Goal: Task Accomplishment & Management: Manage account settings

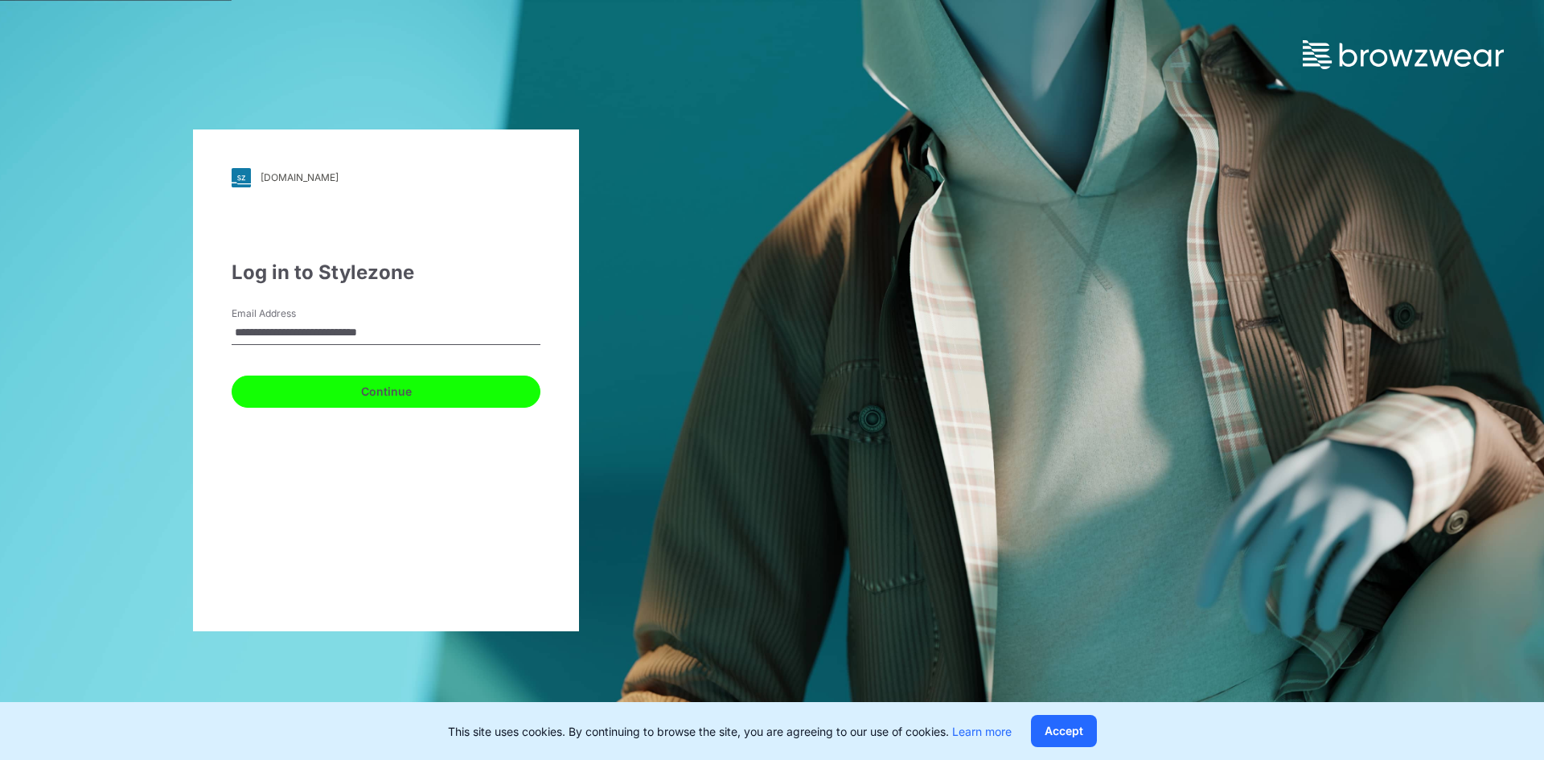
click at [239, 399] on button "Continue" at bounding box center [386, 392] width 309 height 32
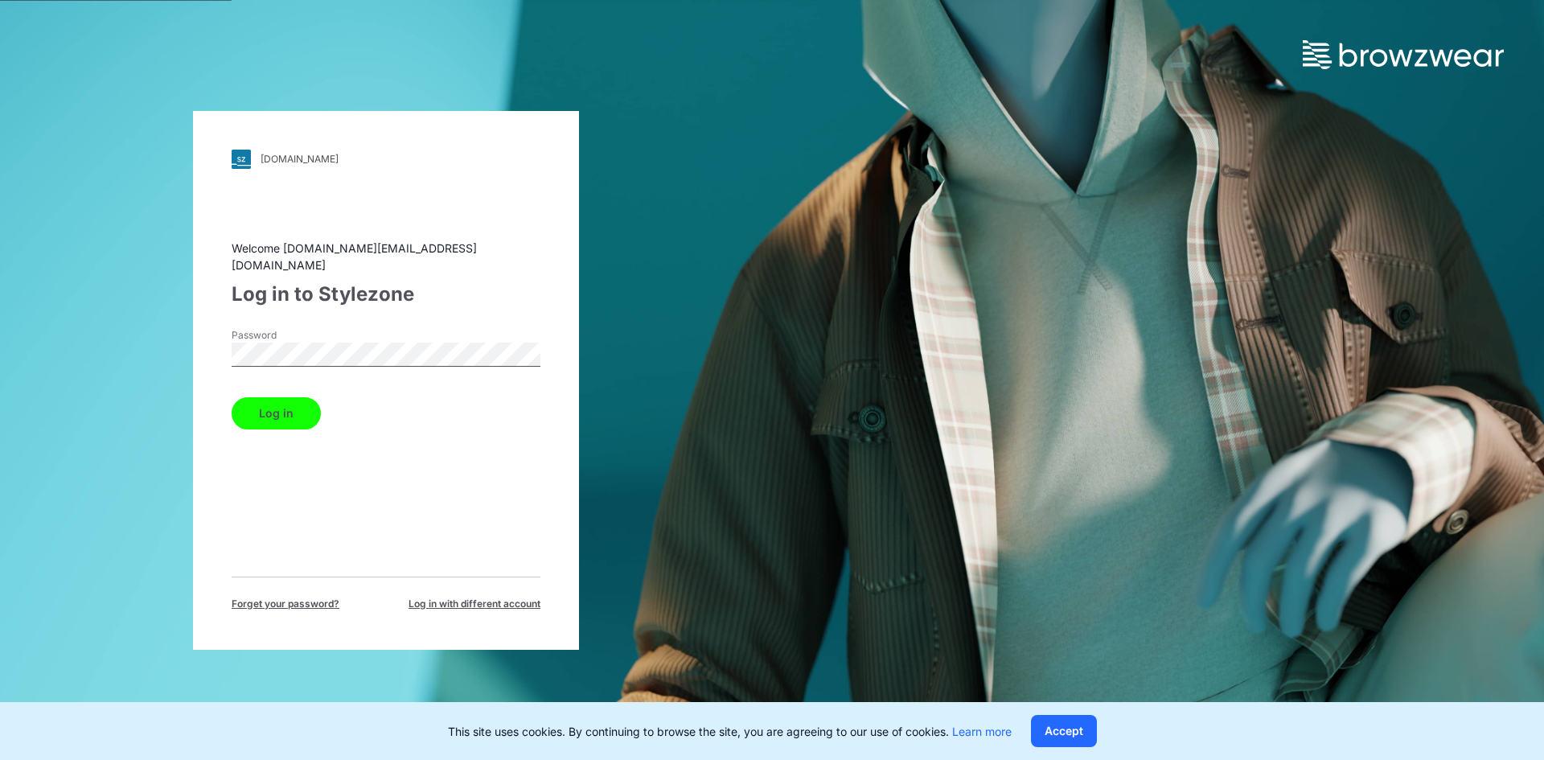
click at [273, 403] on button "Log in" at bounding box center [276, 413] width 89 height 32
click at [198, 485] on div "[DOMAIN_NAME] Loading... Welcome [DOMAIN_NAME][EMAIL_ADDRESS][DOMAIN_NAME] Log …" at bounding box center [386, 380] width 386 height 539
click at [289, 409] on button "Log in" at bounding box center [276, 413] width 89 height 32
click at [450, 459] on div "Welcome [DOMAIN_NAME][EMAIL_ADDRESS][DOMAIN_NAME] Log in to Stylezone Password …" at bounding box center [386, 426] width 309 height 372
click at [64, 322] on div "[DOMAIN_NAME] Loading... Welcome [DOMAIN_NAME][EMAIL_ADDRESS][DOMAIN_NAME] Log …" at bounding box center [386, 380] width 772 height 760
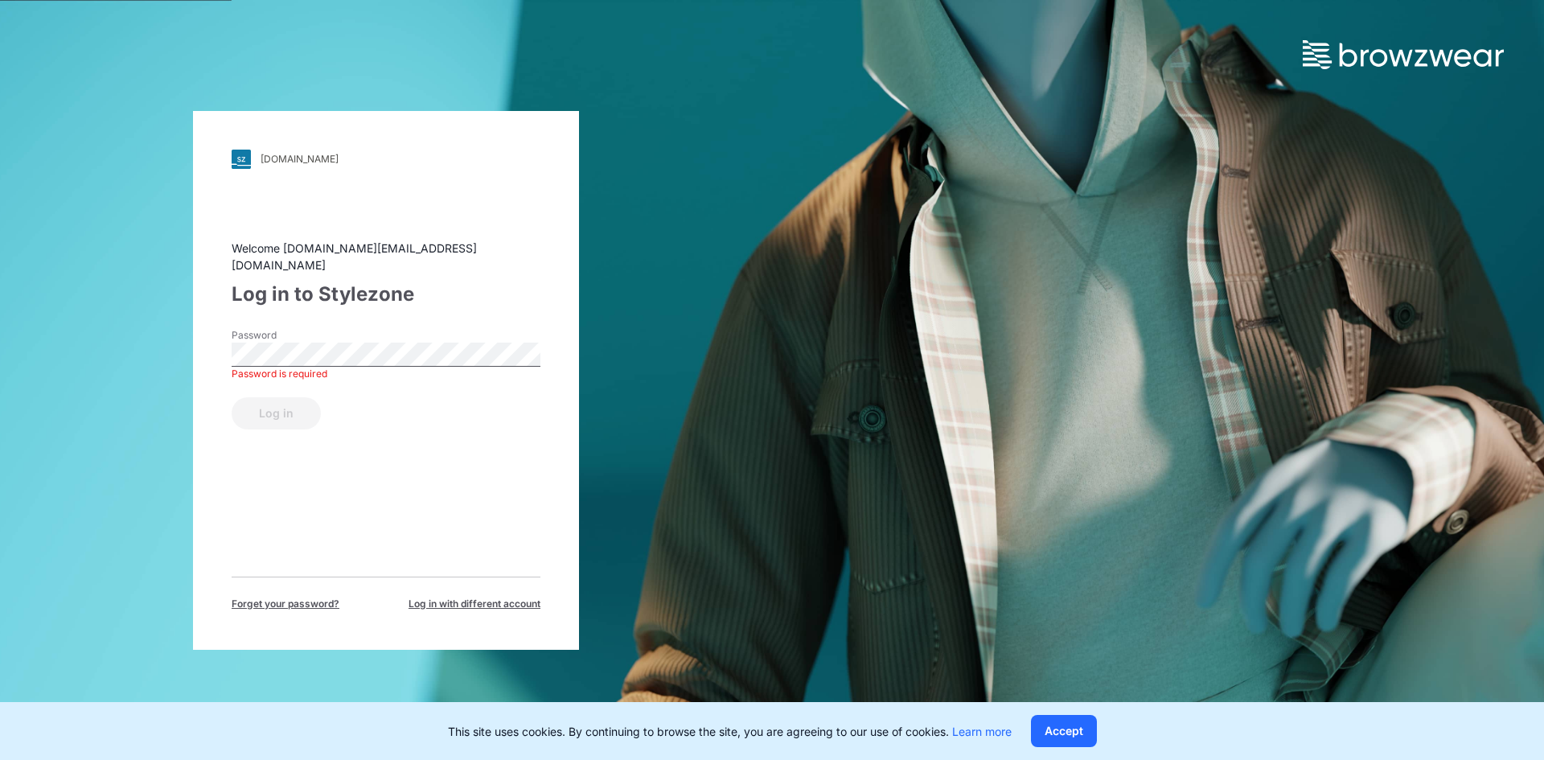
click at [358, 391] on div "Log in" at bounding box center [386, 410] width 309 height 39
click at [254, 397] on button "Log in" at bounding box center [276, 413] width 89 height 32
click at [457, 416] on div "Log in" at bounding box center [386, 410] width 309 height 39
click at [347, 442] on div "Welcome [DOMAIN_NAME][EMAIL_ADDRESS][DOMAIN_NAME] Log in to Stylezone Password …" at bounding box center [386, 426] width 309 height 372
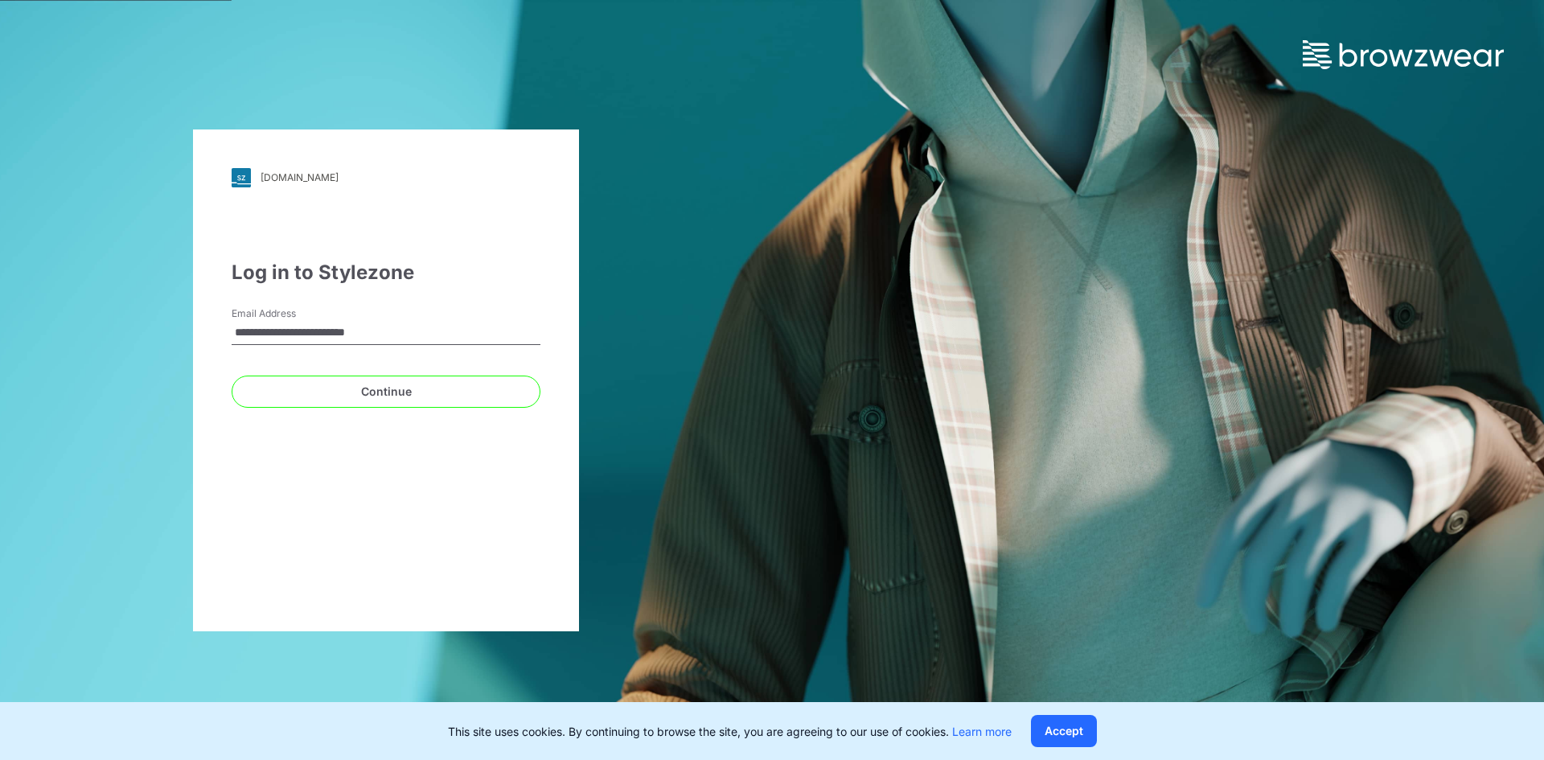
click at [430, 317] on div "**********" at bounding box center [386, 330] width 309 height 48
